Goal: Task Accomplishment & Management: Manage account settings

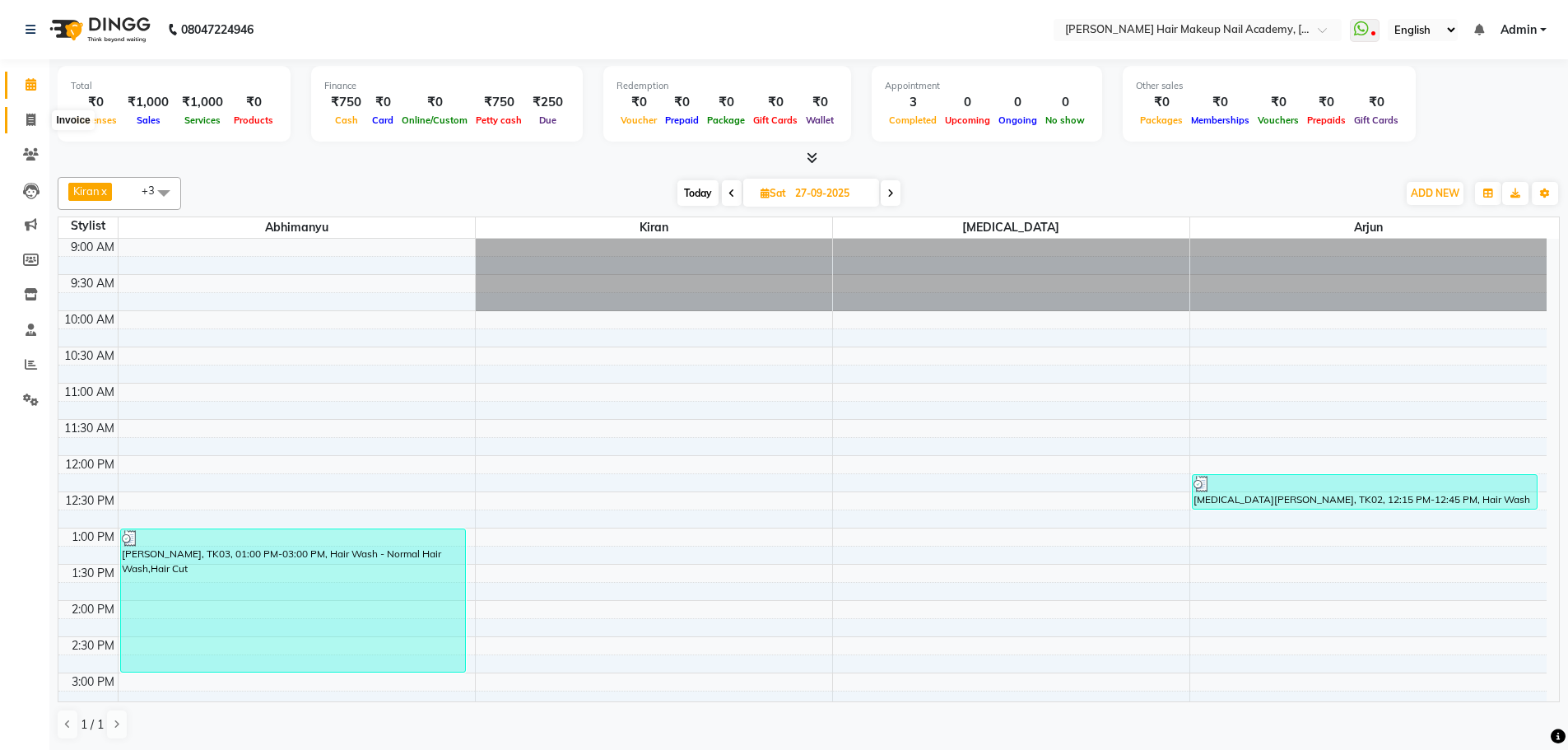
drag, startPoint x: 23, startPoint y: 115, endPoint x: 13, endPoint y: 128, distance: 16.4
click at [23, 118] on span at bounding box center [30, 120] width 29 height 19
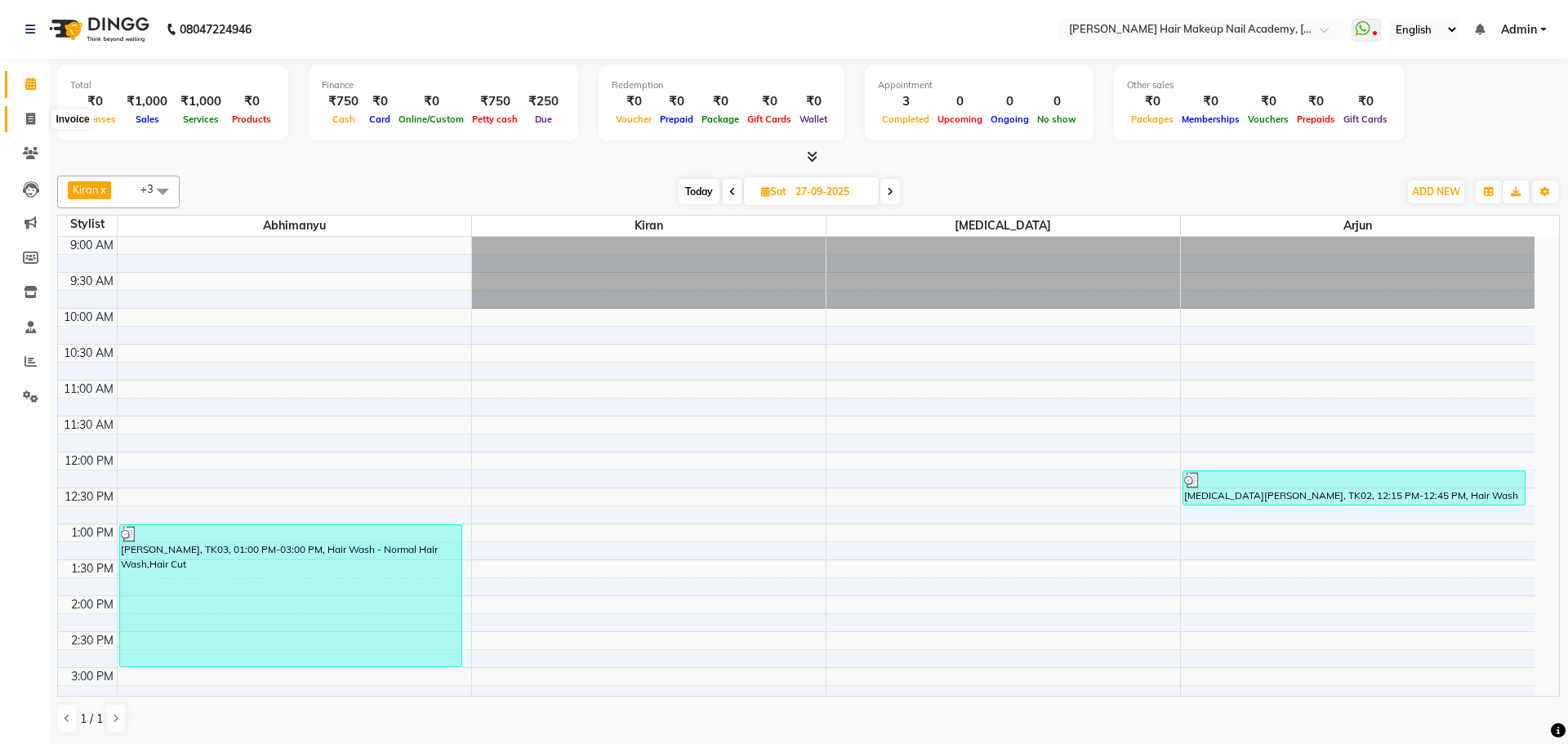
select select "3468"
select select "service"
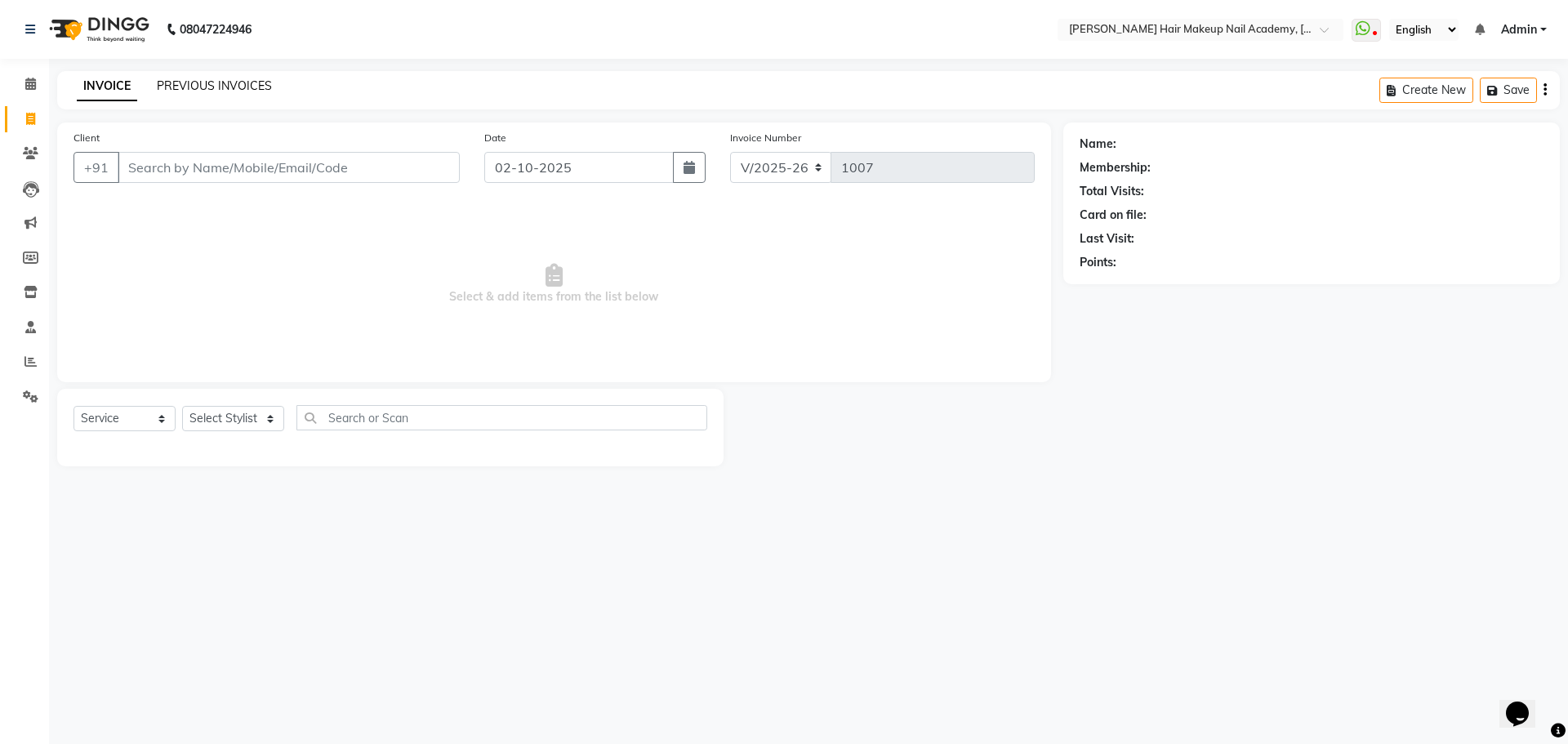
click at [194, 86] on link "PREVIOUS INVOICES" at bounding box center [215, 85] width 115 height 15
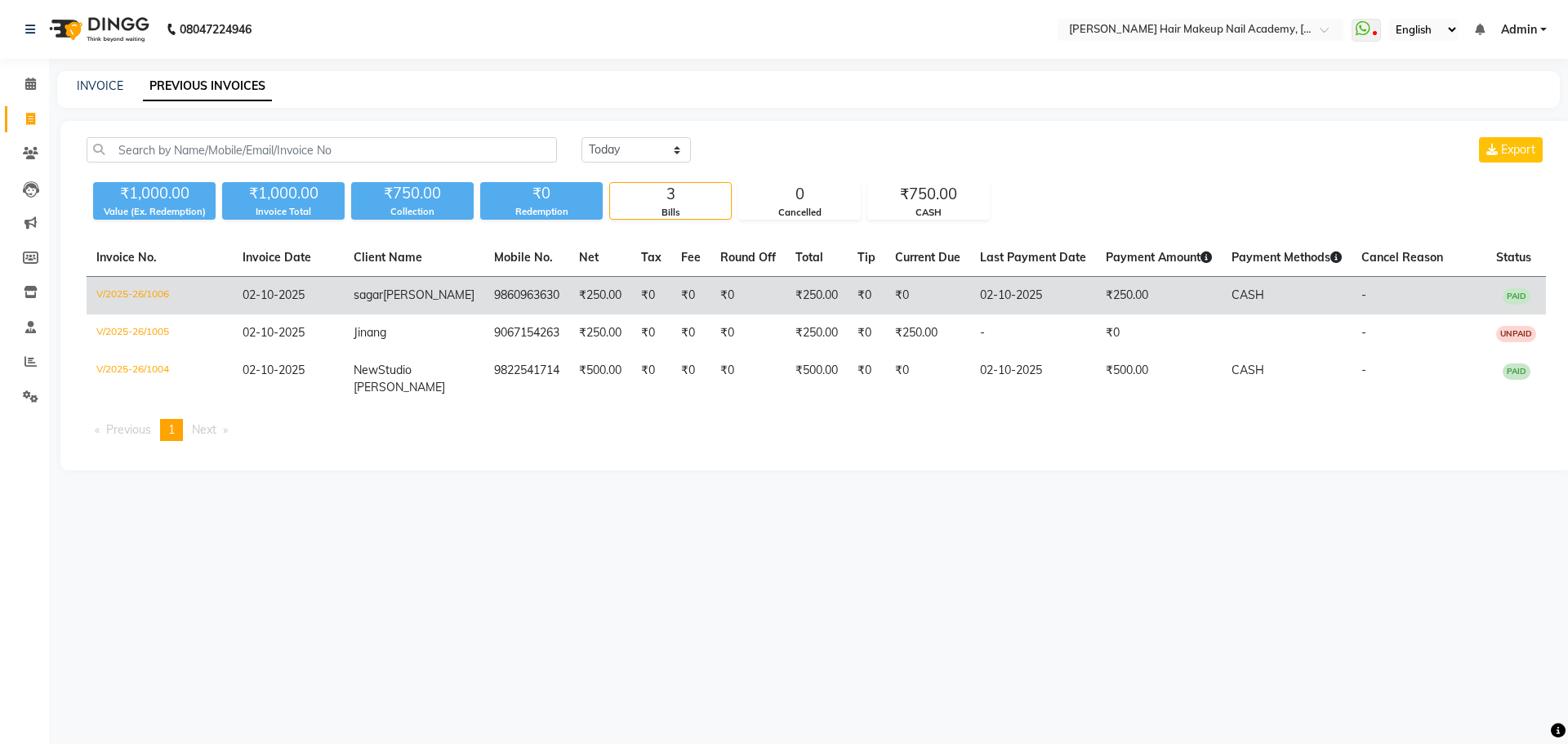
click at [899, 292] on td "₹0" at bounding box center [928, 296] width 85 height 38
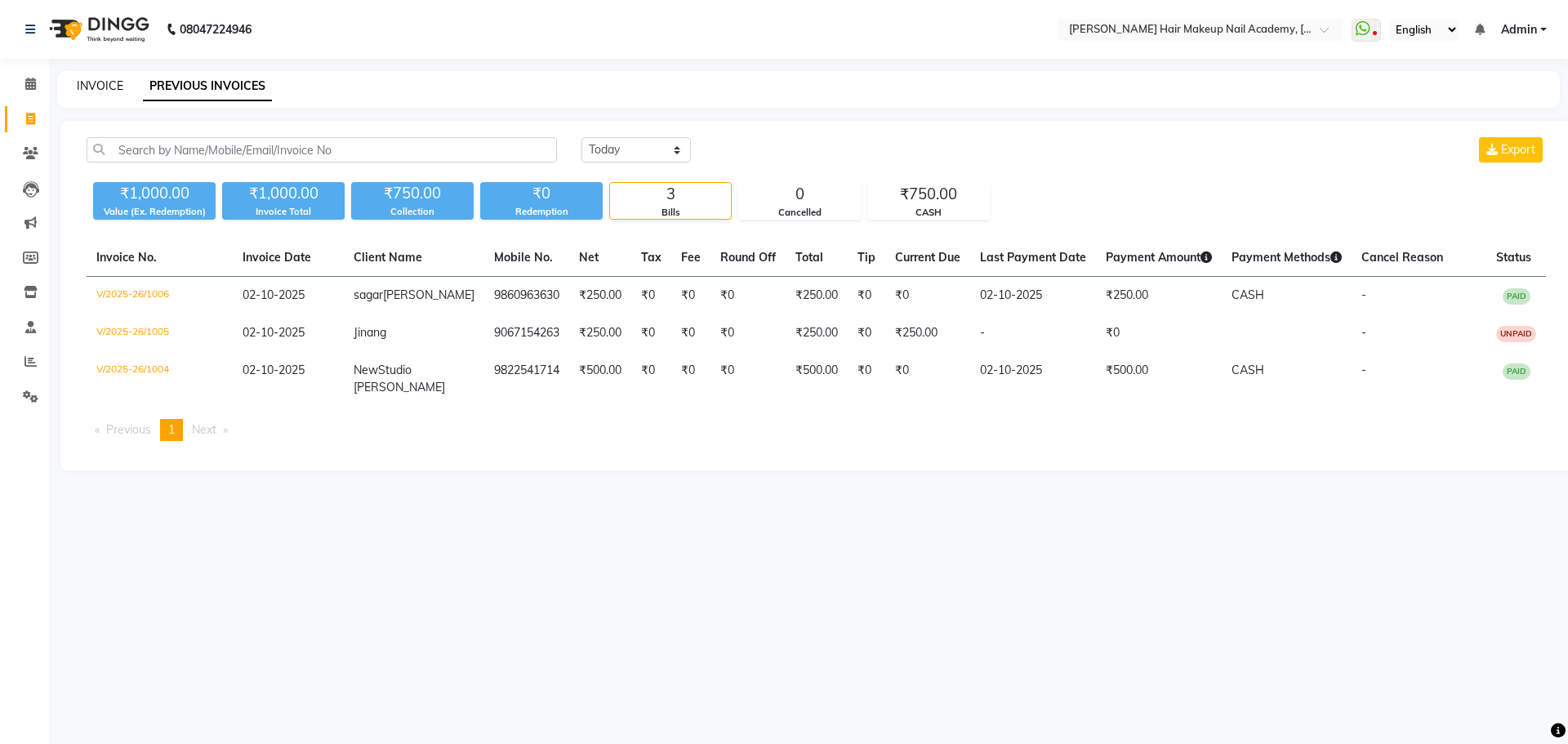
click at [92, 86] on link "INVOICE" at bounding box center [99, 85] width 46 height 15
select select "service"
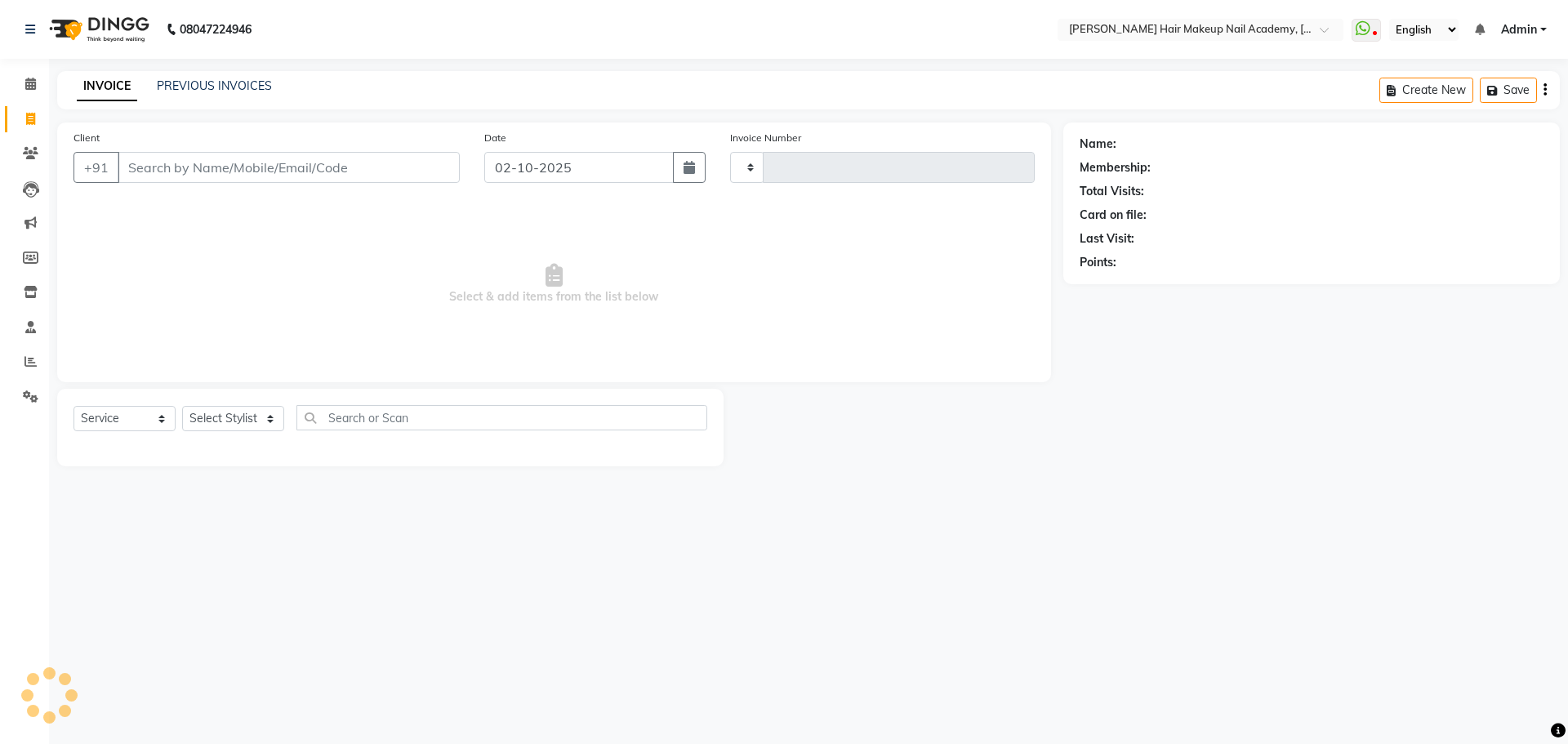
type input "1007"
select select "3468"
click at [36, 158] on icon at bounding box center [30, 154] width 15 height 12
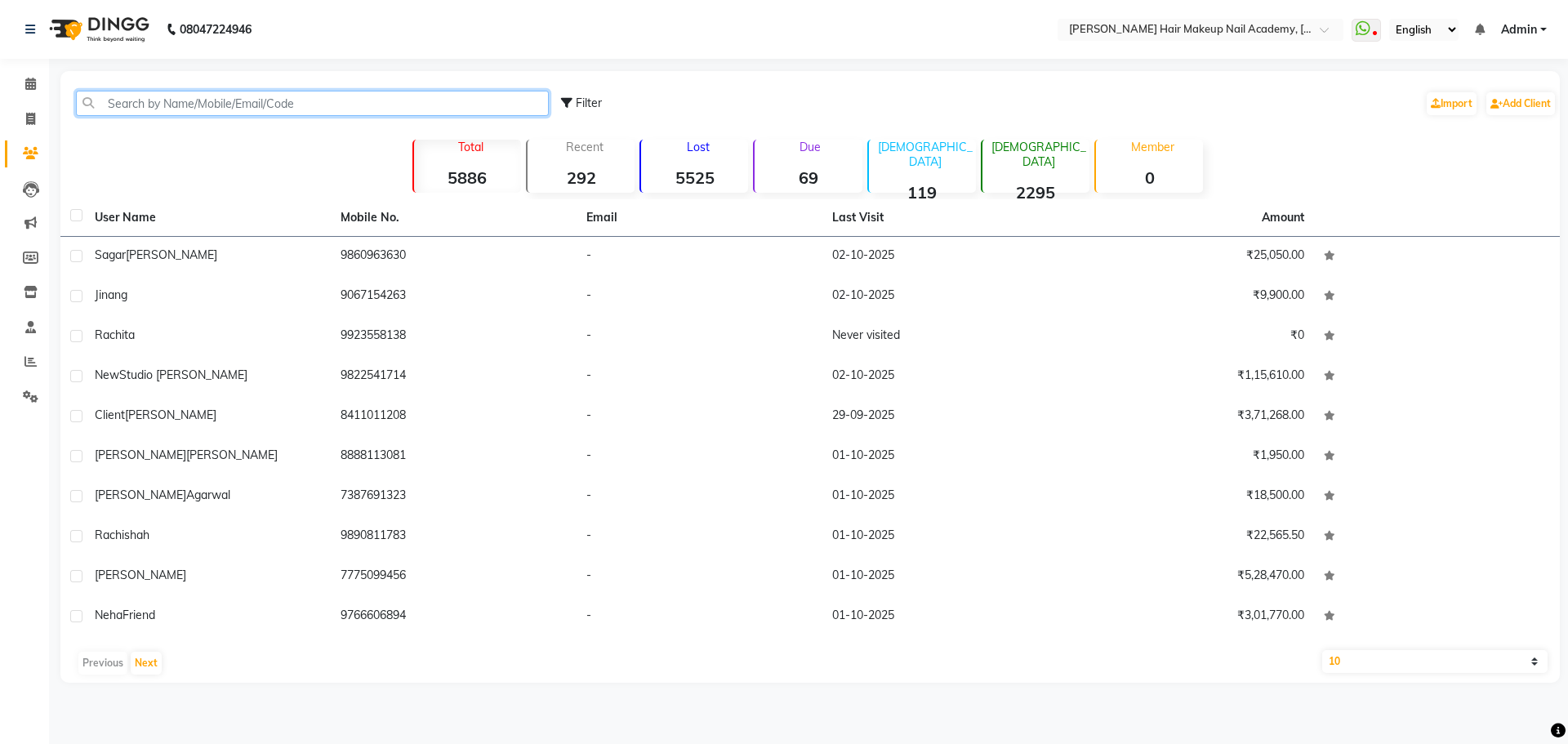
click at [330, 106] on input "text" at bounding box center [313, 103] width 473 height 26
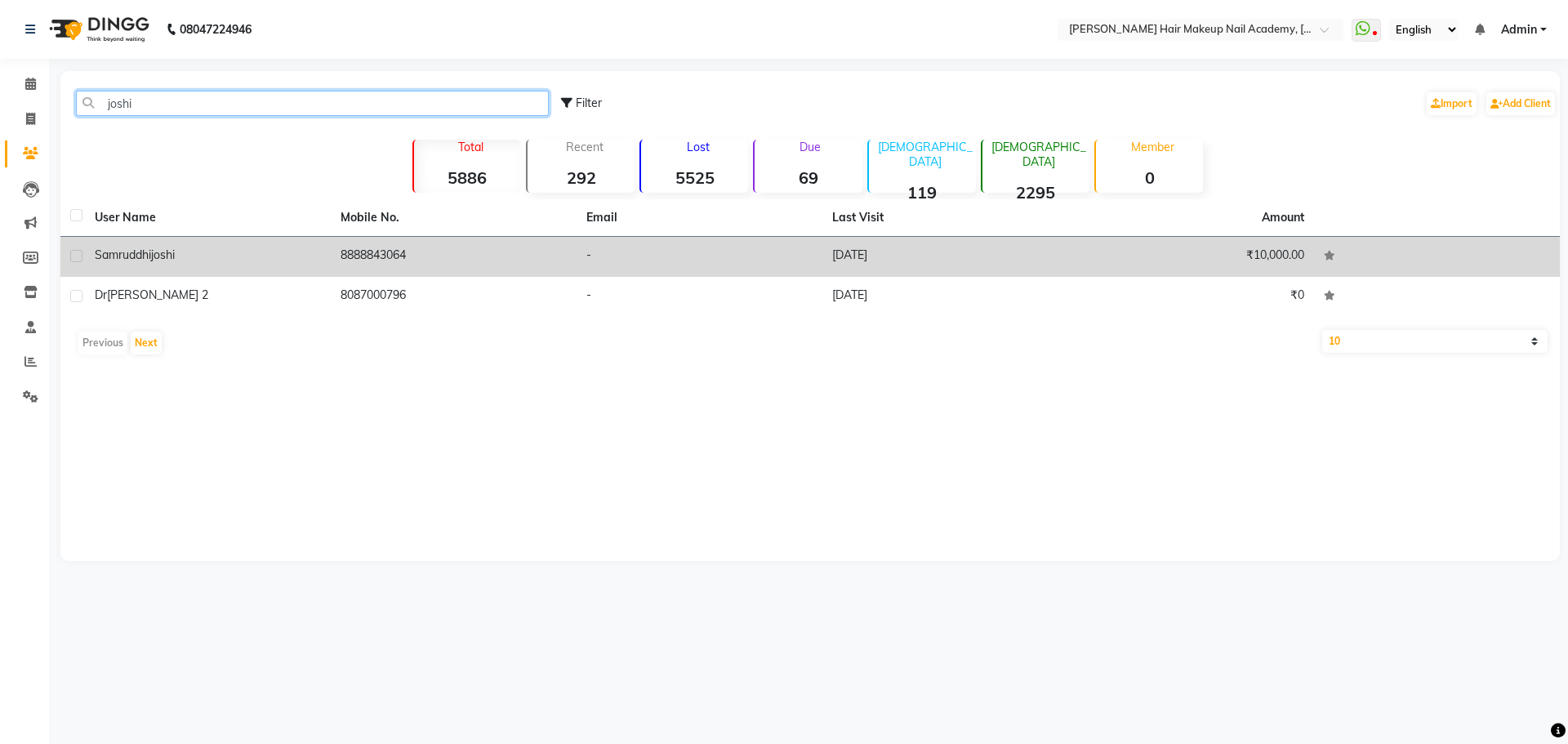
type input "joshi"
click at [833, 266] on td "[DATE]" at bounding box center [945, 257] width 246 height 40
